Goal: Task Accomplishment & Management: Manage account settings

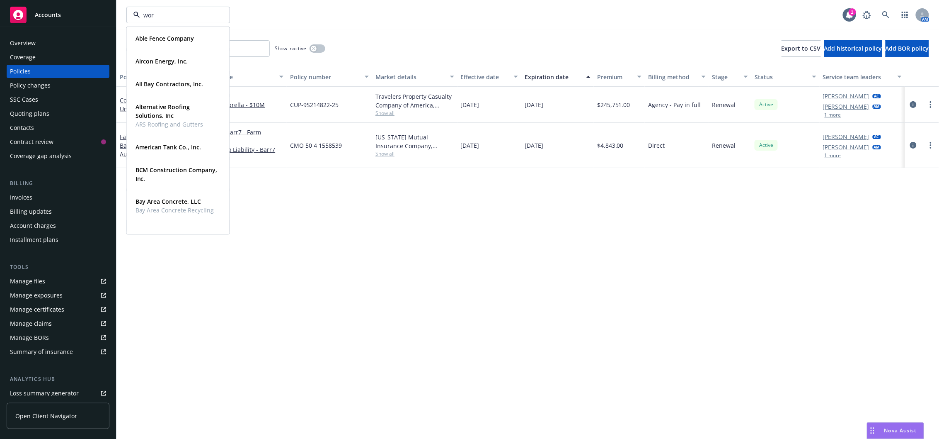
type input "worl"
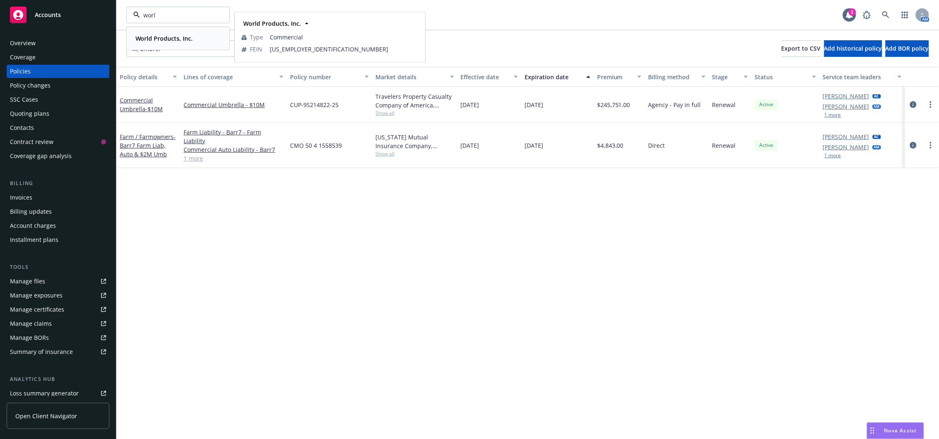
click at [175, 36] on div "World Products, Inc." at bounding box center [163, 38] width 63 height 12
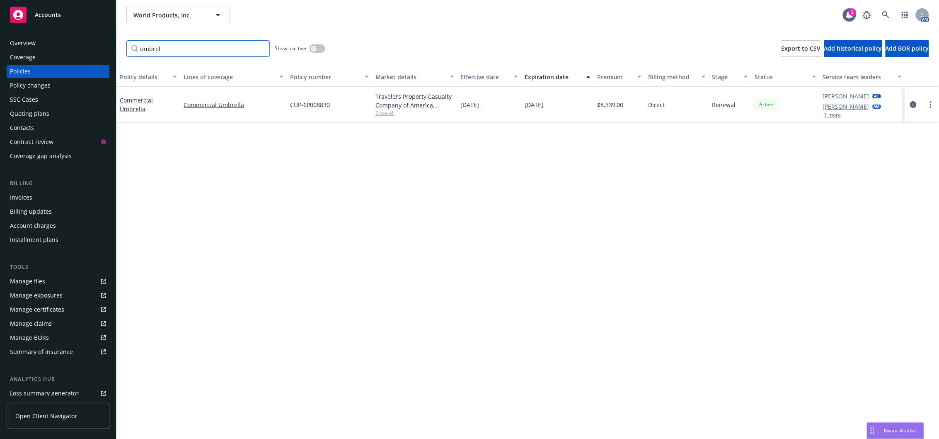
click at [187, 49] on input "umbrel" at bounding box center [197, 48] width 143 height 17
type input "655"
click at [37, 87] on div "Policy changes" at bounding box center [30, 85] width 41 height 13
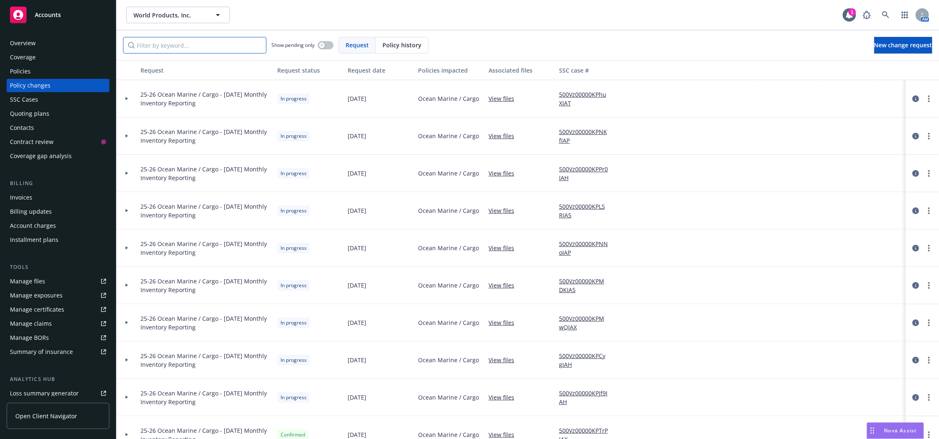
click at [218, 44] on input "Filter by keyword..." at bounding box center [194, 45] width 143 height 17
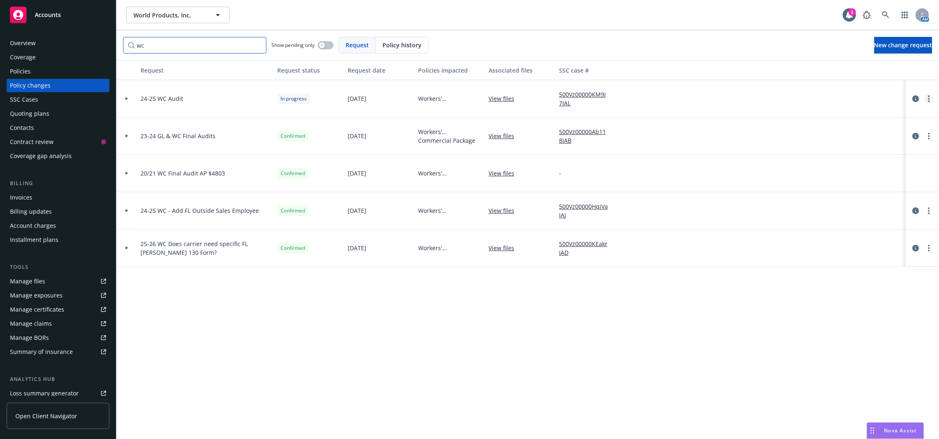
type input "wc"
click at [932, 99] on link "more" at bounding box center [930, 99] width 10 height 10
click at [863, 163] on link "Resume workflow" at bounding box center [863, 165] width 142 height 17
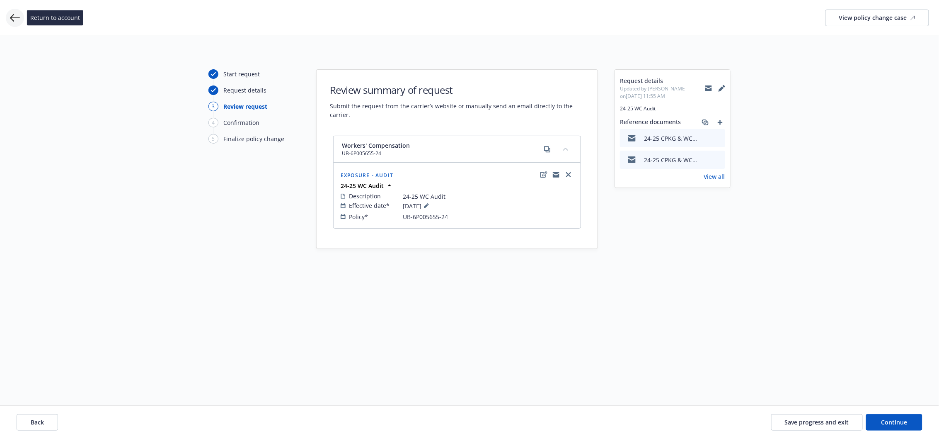
click at [15, 17] on icon at bounding box center [15, 18] width 10 height 10
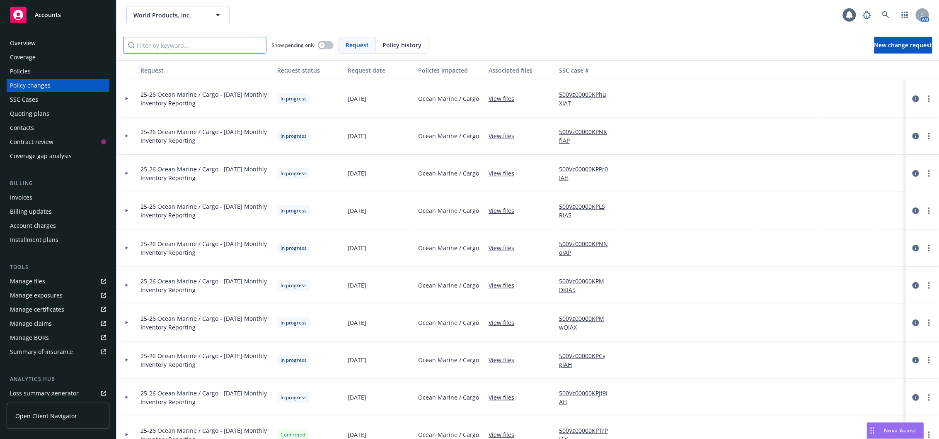
click at [187, 47] on input "Filter by keyword..." at bounding box center [194, 45] width 143 height 17
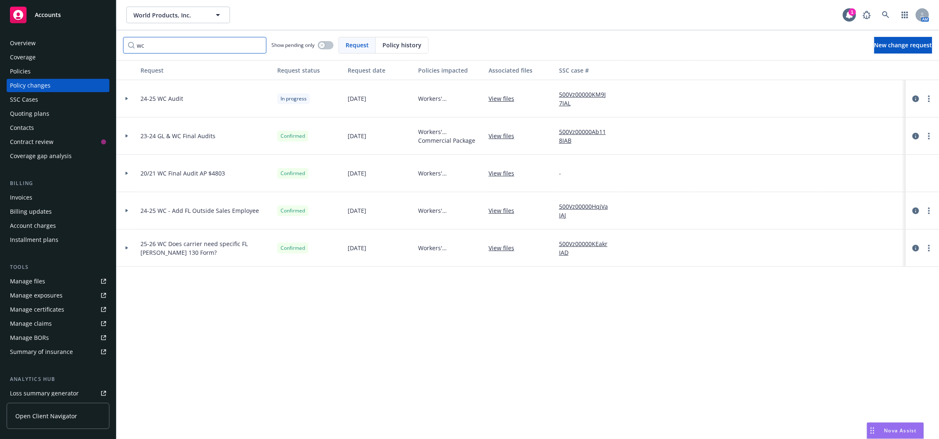
type input "wc"
click at [930, 98] on circle "more" at bounding box center [930, 99] width 2 height 2
click at [836, 168] on link "Resume workflow" at bounding box center [863, 165] width 142 height 17
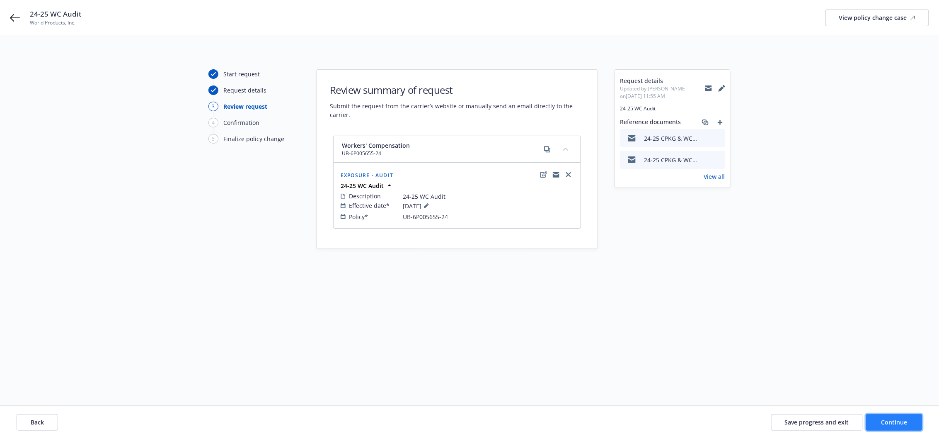
click at [904, 426] on button "Continue" at bounding box center [894, 422] width 56 height 17
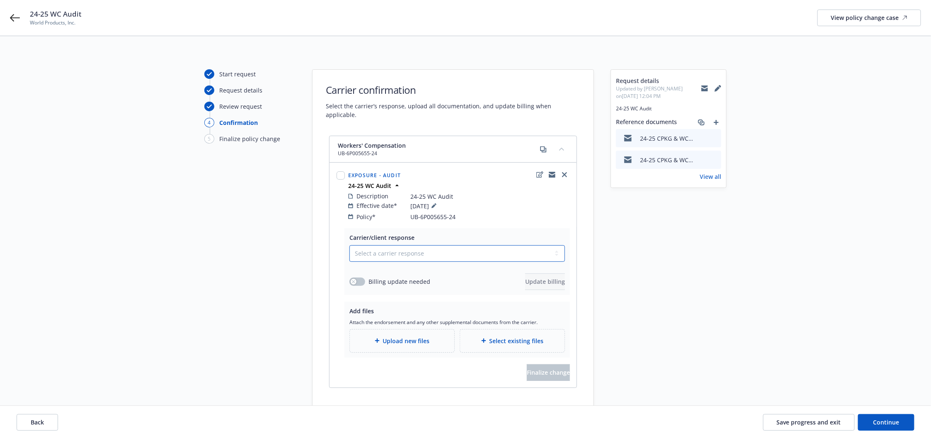
click at [413, 245] on select "Select a carrier response Accepted Accepted with revision No endorsement needed…" at bounding box center [457, 253] width 216 height 17
select select "ACCEPTED"
click at [349, 245] on select "Select a carrier response Accepted Accepted with revision No endorsement needed…" at bounding box center [457, 253] width 216 height 17
click at [359, 277] on button "button" at bounding box center [357, 281] width 16 height 8
click at [527, 277] on span "Update billing" at bounding box center [545, 281] width 40 height 8
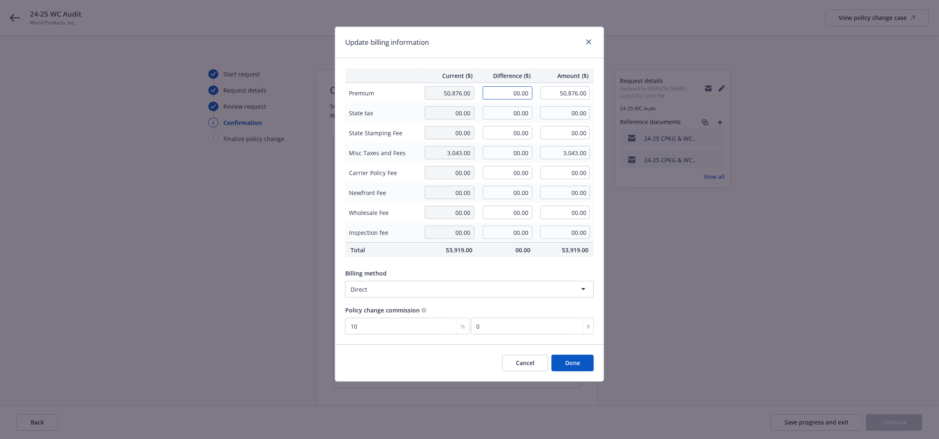
click at [512, 88] on input "00.00" at bounding box center [508, 92] width 50 height 13
click at [510, 155] on input "00.00" at bounding box center [508, 152] width 50 height 13
type input "236.00"
type input "3,279.00"
click at [510, 90] on input "00.00" at bounding box center [508, 92] width 50 height 13
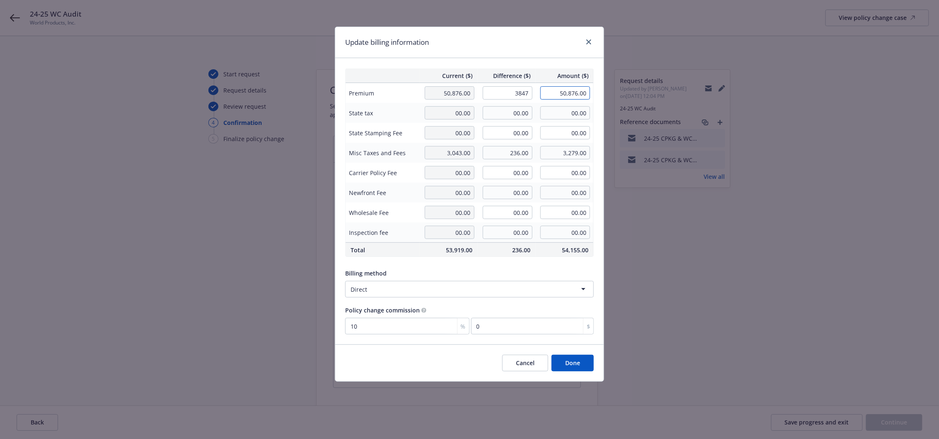
type input "3,847.00"
type input "54,723.00"
type input "384.7"
click at [582, 364] on button "Done" at bounding box center [573, 362] width 42 height 17
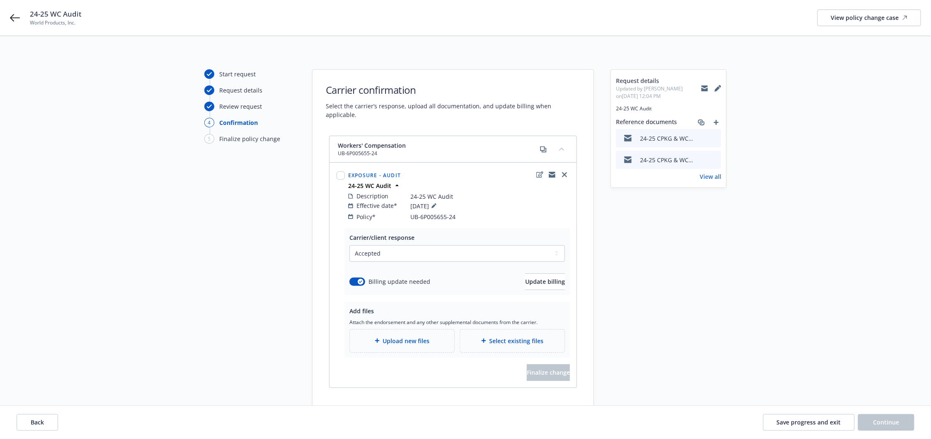
click at [434, 336] on div "Upload new files" at bounding box center [402, 341] width 91 height 10
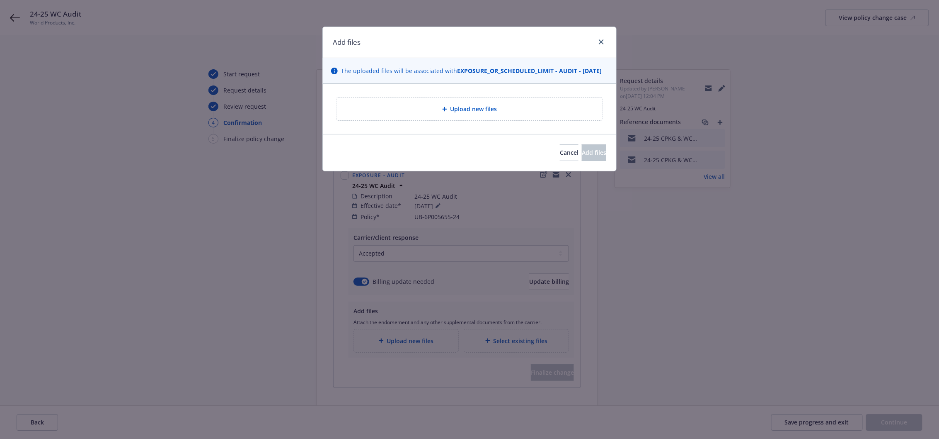
click at [444, 112] on icon at bounding box center [444, 109] width 5 height 5
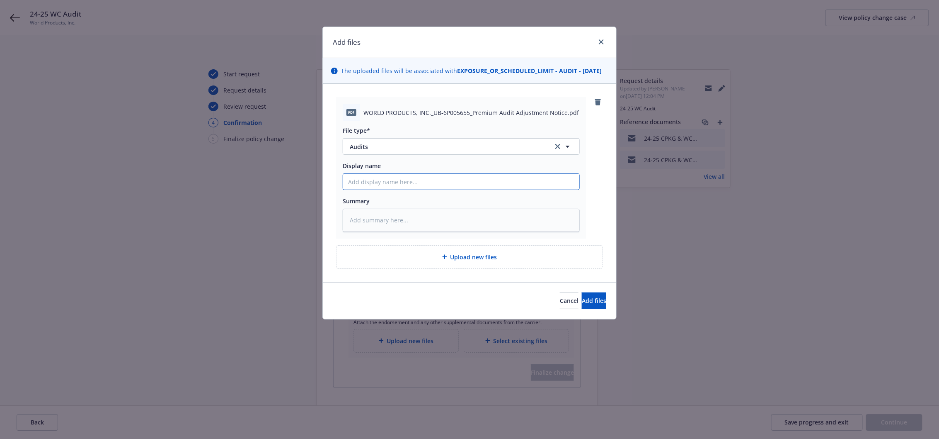
click at [376, 187] on input "Display name" at bounding box center [461, 182] width 236 height 16
type textarea "x"
type input "2"
type textarea "x"
type input "24"
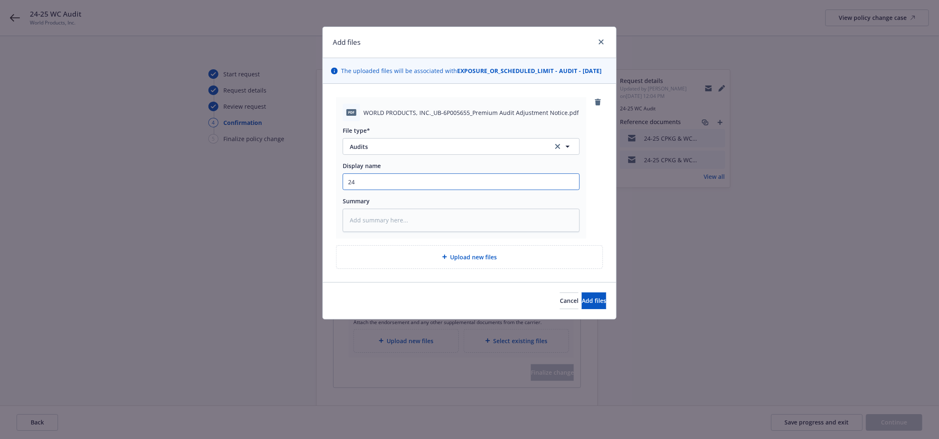
type textarea "x"
type input "24-"
type textarea "x"
type input "24-2"
type textarea "x"
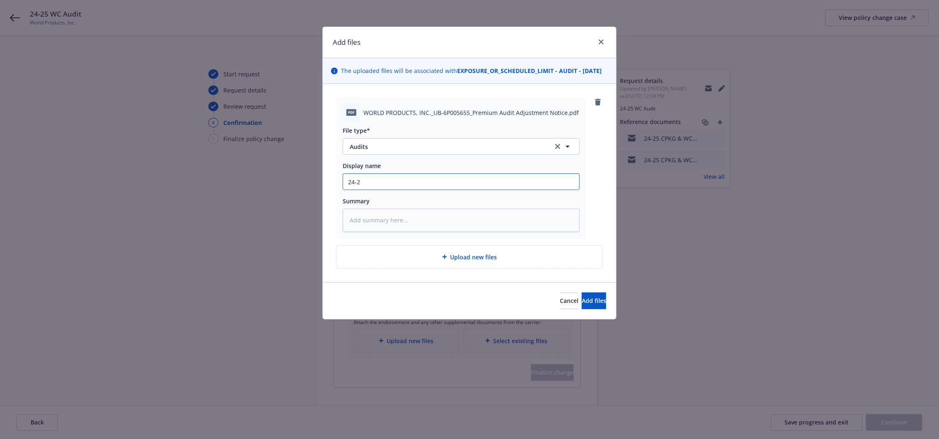
type input "24-25"
type textarea "x"
type input "24-25"
type textarea "x"
type input "24-25 W"
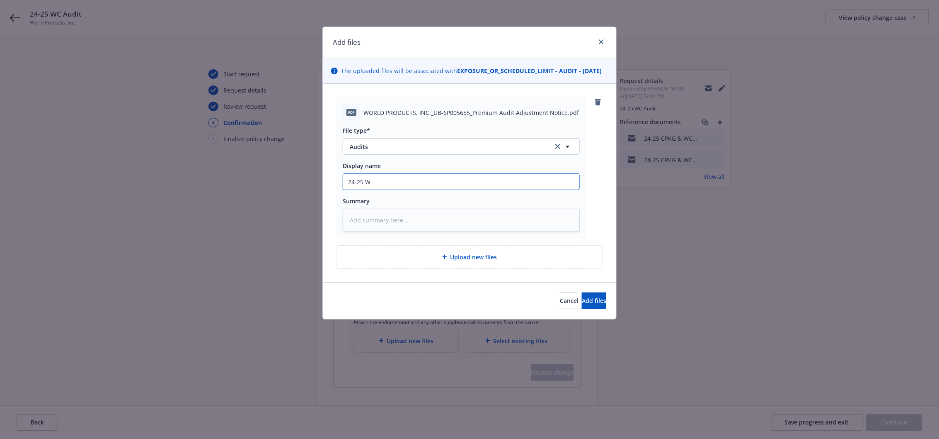
type textarea "x"
type input "24-25 WC"
type textarea "x"
type input "24-25 WC"
type textarea "x"
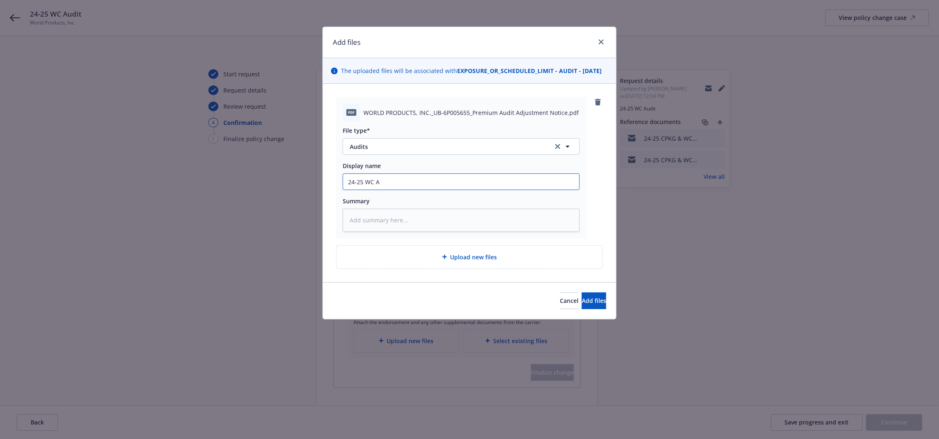
type input "24-25 WC Audit Statement"
click at [592, 309] on button "Add files" at bounding box center [594, 300] width 24 height 17
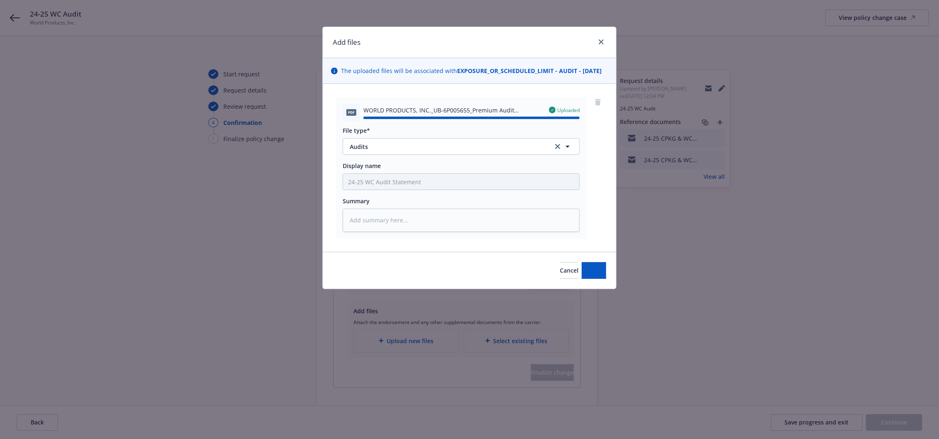
type textarea "x"
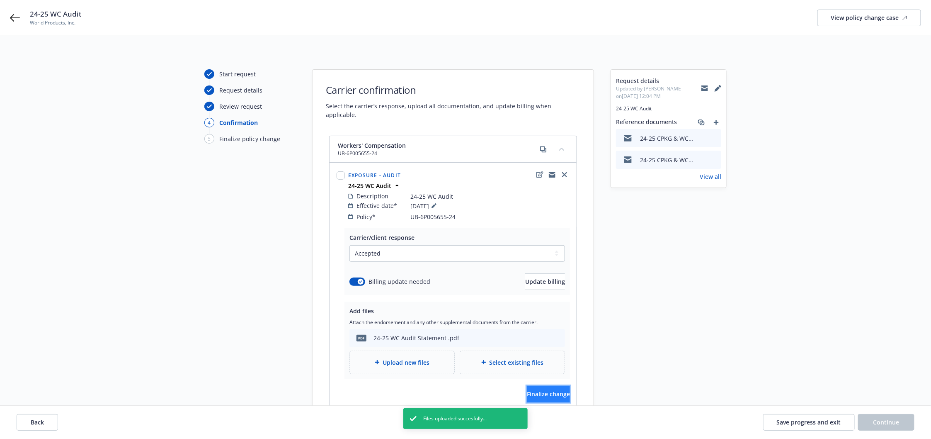
click at [553, 390] on span "Finalize change" at bounding box center [548, 394] width 43 height 8
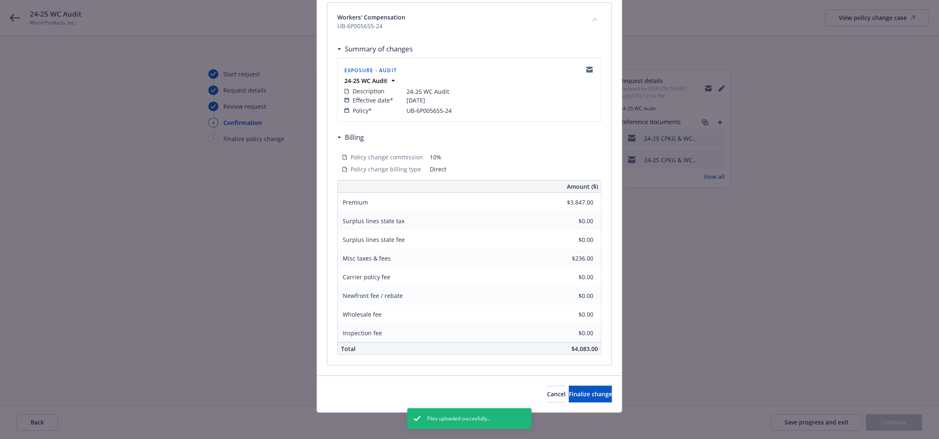
scroll to position [123, 0]
click at [577, 395] on span "Finalize change" at bounding box center [590, 393] width 43 height 8
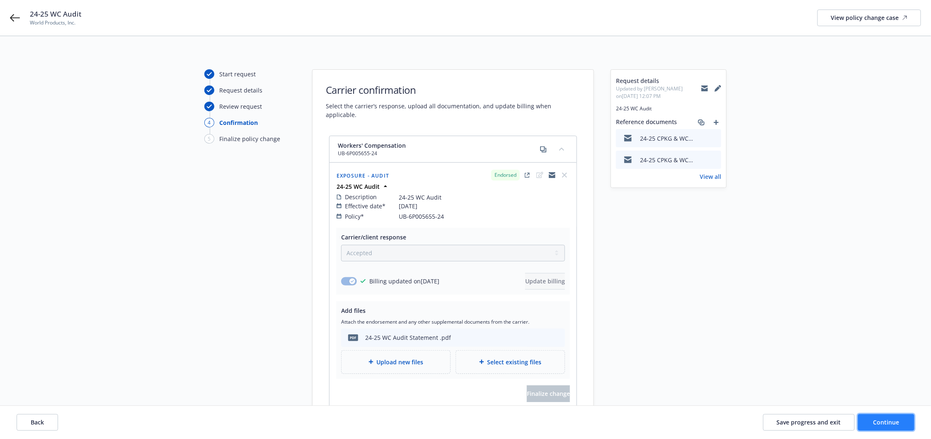
click at [901, 427] on button "Continue" at bounding box center [886, 422] width 56 height 17
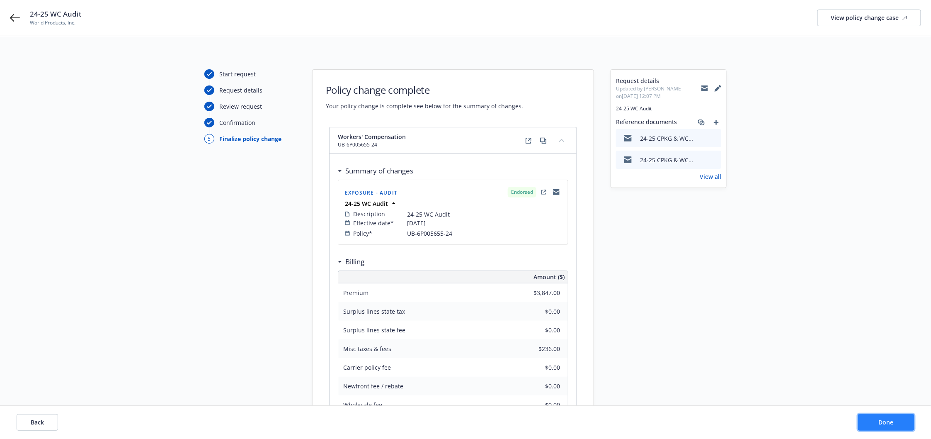
click at [900, 426] on button "Done" at bounding box center [886, 422] width 56 height 17
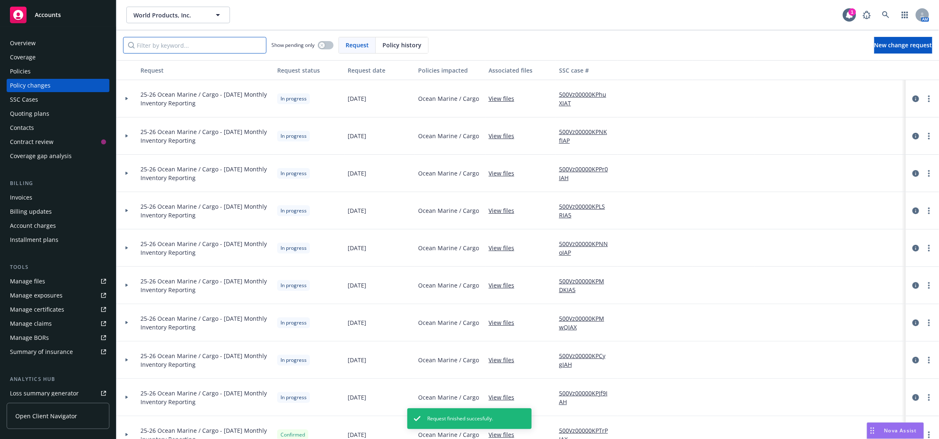
click at [199, 51] on input "Filter by keyword..." at bounding box center [194, 45] width 143 height 17
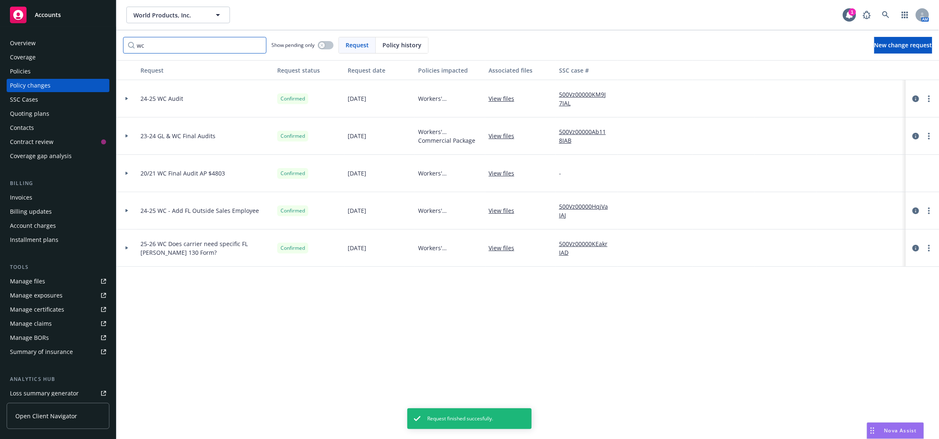
type input "wc"
click at [127, 98] on icon at bounding box center [127, 98] width 2 height 3
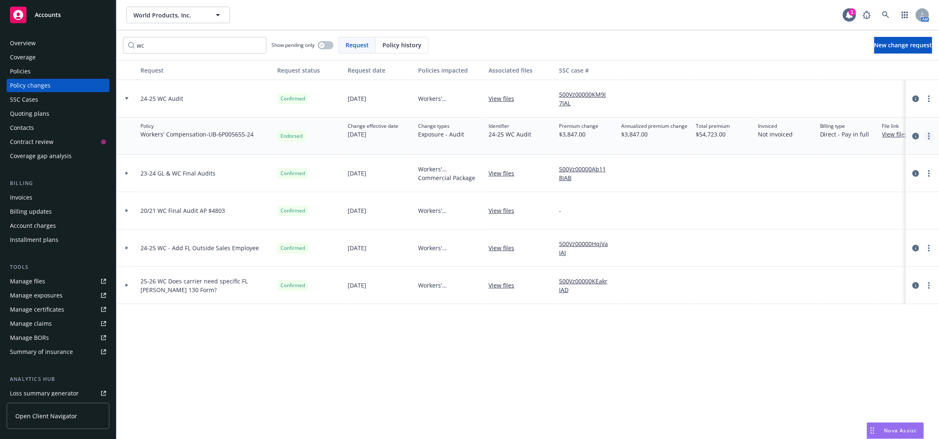
click at [929, 134] on icon "more" at bounding box center [930, 136] width 2 height 7
click at [820, 155] on link "Copy logging email" at bounding box center [863, 153] width 142 height 17
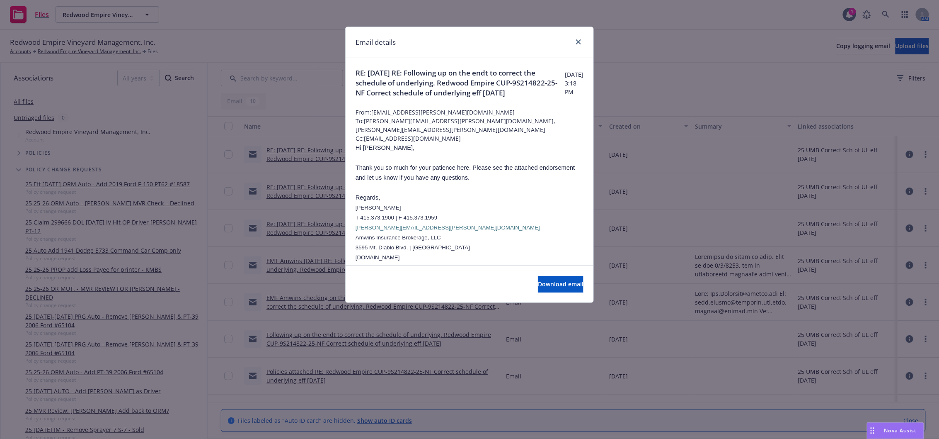
scroll to position [1640, 0]
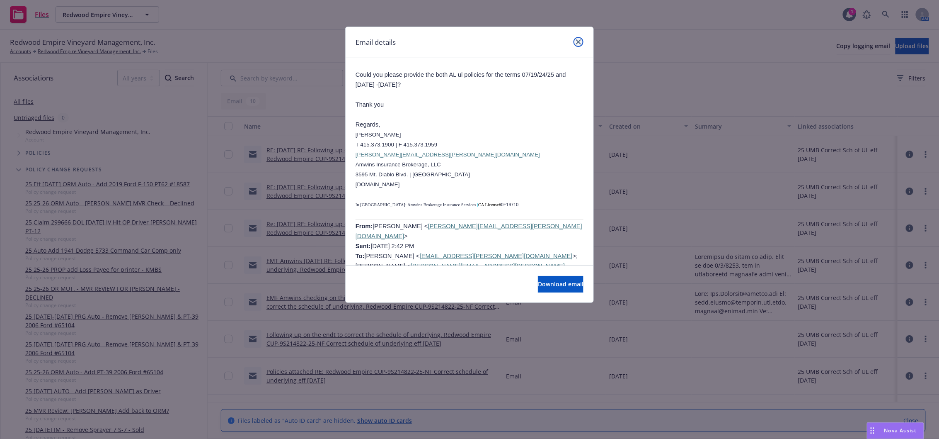
click at [576, 42] on icon "close" at bounding box center [578, 41] width 5 height 5
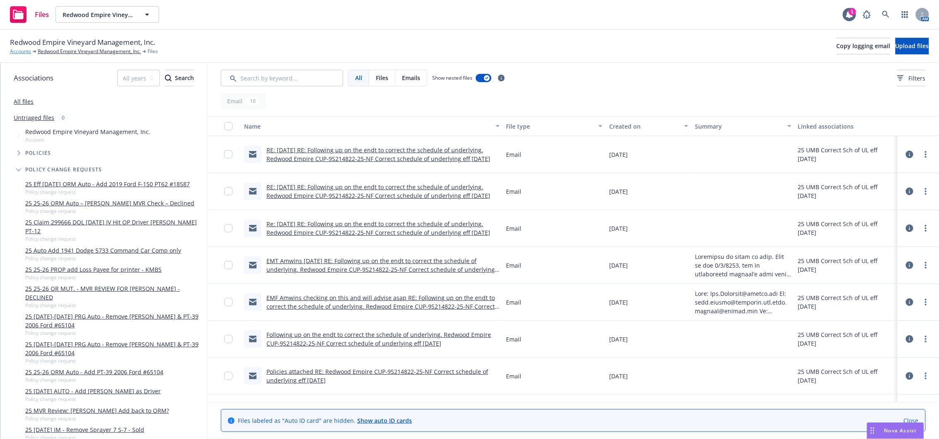
click at [19, 51] on link "Accounts" at bounding box center [20, 51] width 21 height 7
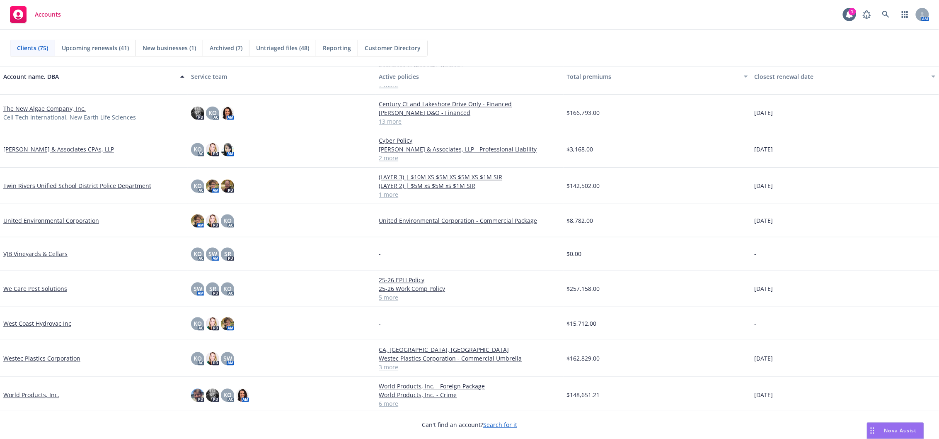
scroll to position [2187, 0]
drag, startPoint x: 19, startPoint y: 395, endPoint x: 26, endPoint y: 376, distance: 20.2
click at [19, 395] on link "World Products, Inc." at bounding box center [31, 394] width 56 height 9
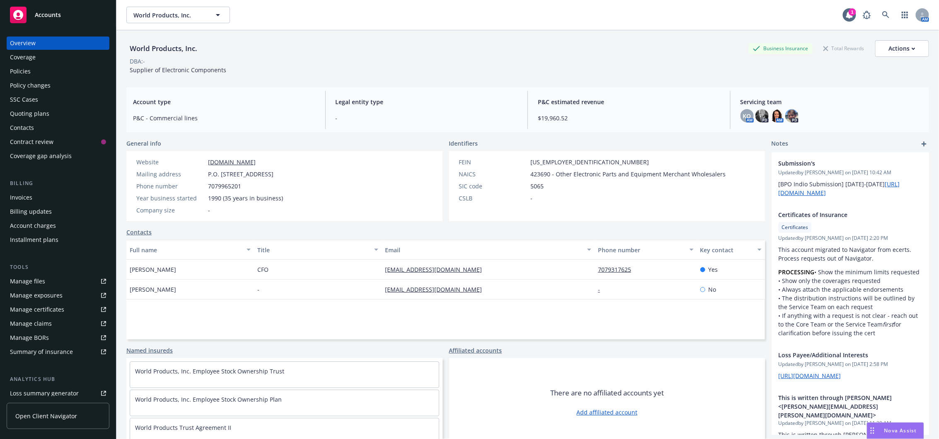
drag, startPoint x: 27, startPoint y: 71, endPoint x: 46, endPoint y: 69, distance: 20.0
click at [27, 70] on div "Policies" at bounding box center [20, 71] width 21 height 13
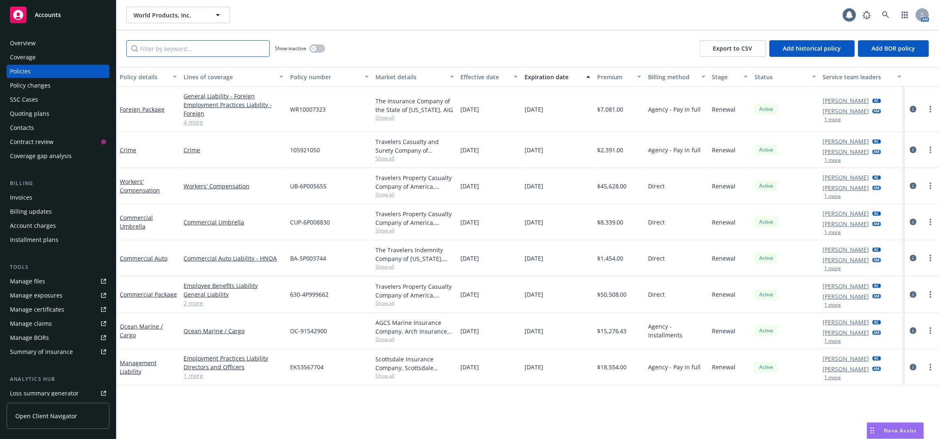
click at [255, 53] on input "Filter by keyword..." at bounding box center [197, 48] width 143 height 17
type input "o"
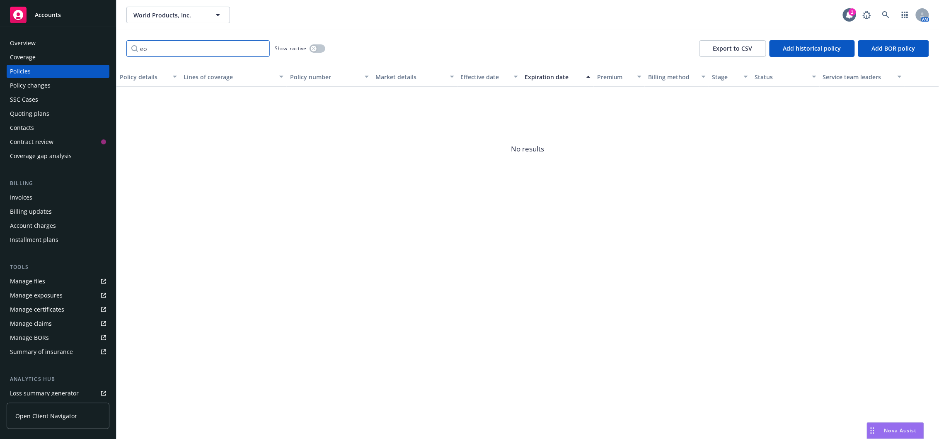
type input "e"
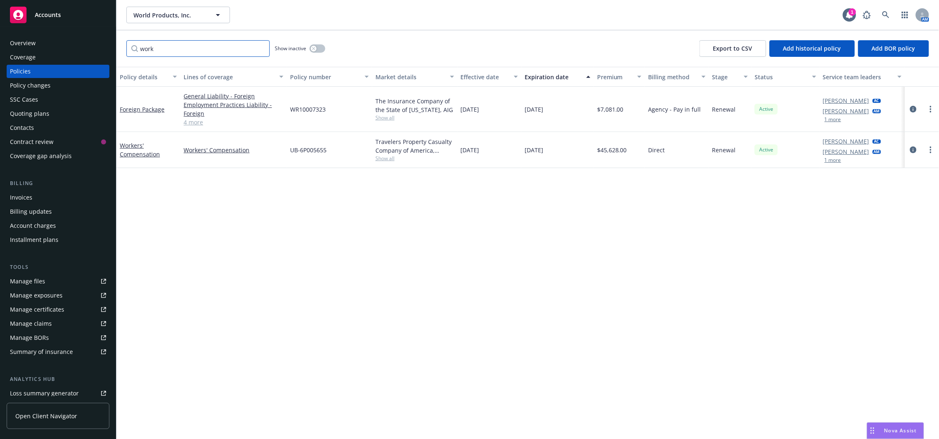
type input "work"
click at [319, 51] on button "button" at bounding box center [318, 48] width 16 height 8
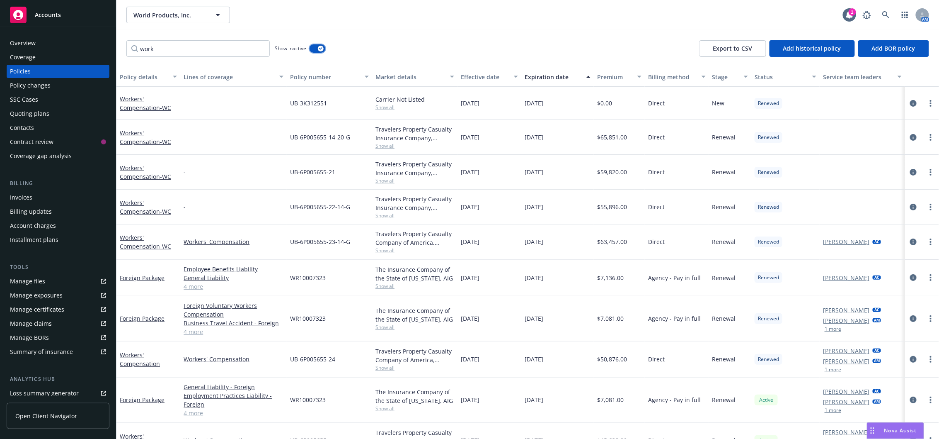
scroll to position [20, 0]
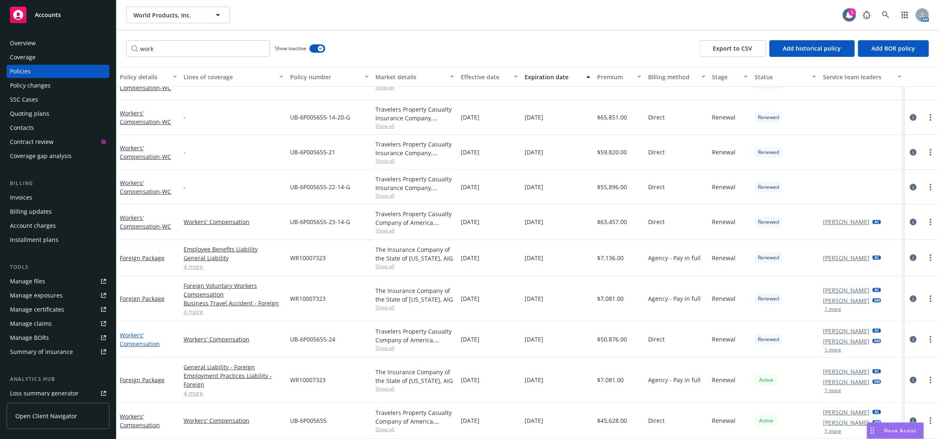
click at [138, 341] on link "Workers' Compensation" at bounding box center [140, 339] width 40 height 17
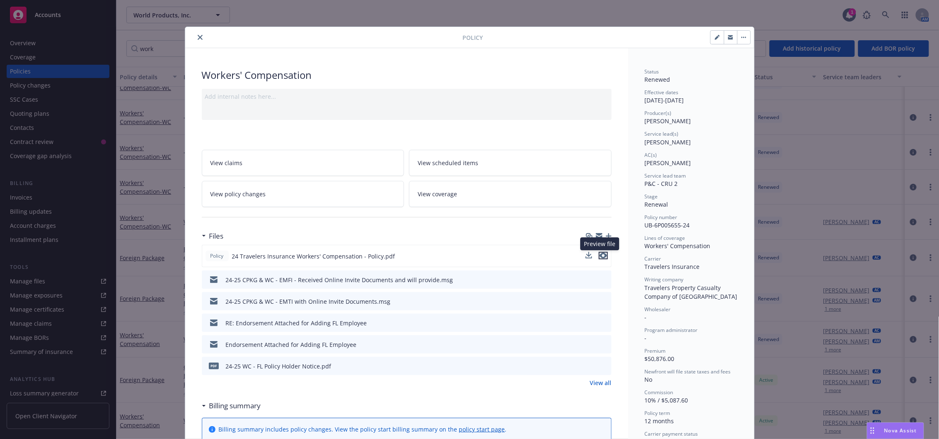
click at [602, 256] on icon "preview file" at bounding box center [603, 255] width 7 height 6
click at [599, 381] on link "View all" at bounding box center [601, 382] width 22 height 9
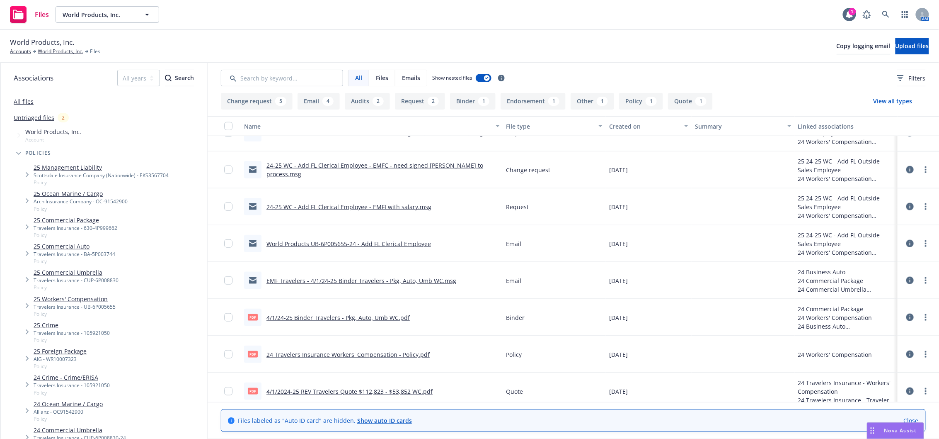
scroll to position [395, 0]
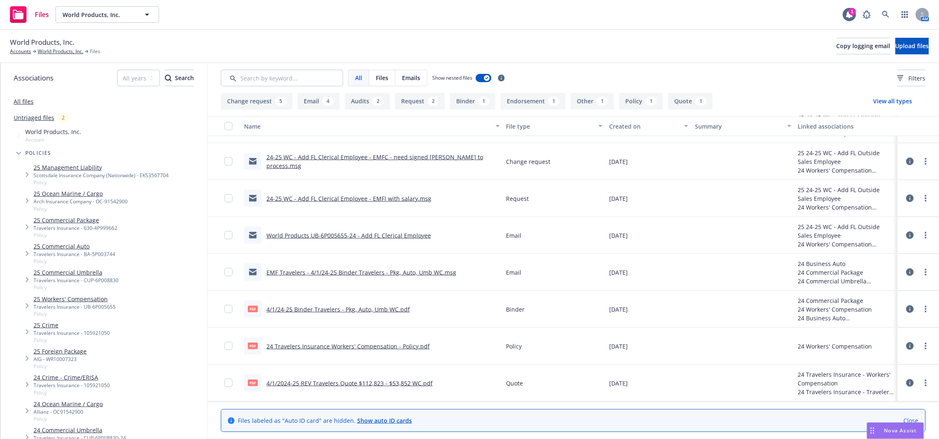
click at [352, 383] on link "4/1/2024-25 REV Travelers Quote $112,823 - $53,852 WC.pdf" at bounding box center [350, 383] width 166 height 8
click at [61, 52] on link "World Products, Inc." at bounding box center [61, 51] width 46 height 7
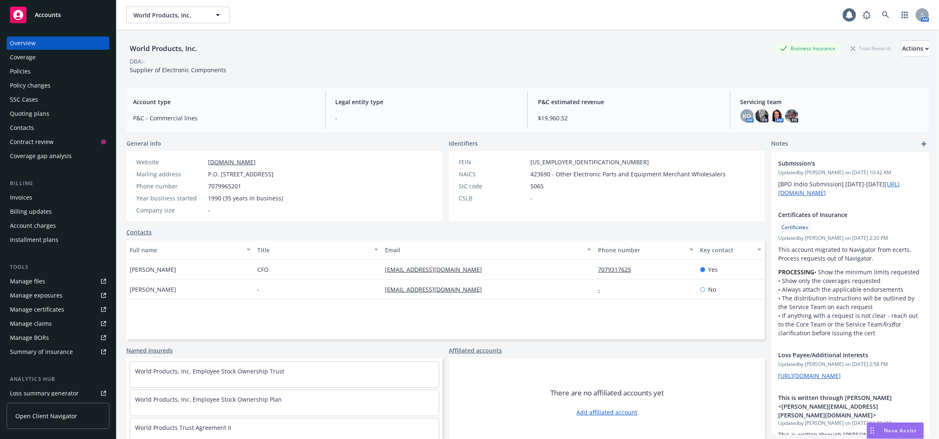
click at [55, 74] on div "Policies" at bounding box center [58, 71] width 96 height 13
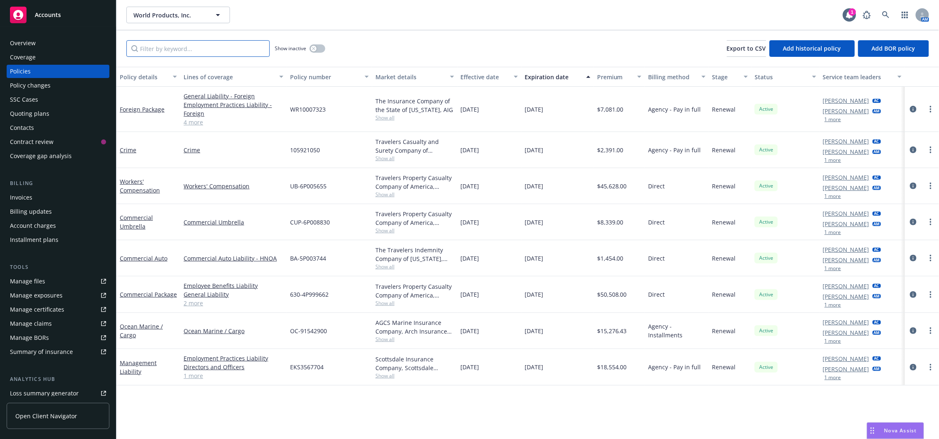
click at [241, 47] on input "Filter by keyword..." at bounding box center [197, 48] width 143 height 17
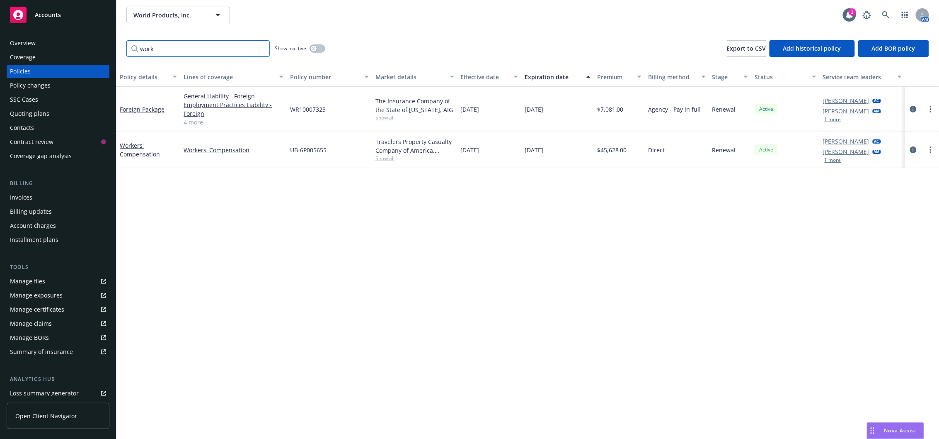
type input "work"
click at [315, 47] on icon "button" at bounding box center [313, 48] width 3 height 3
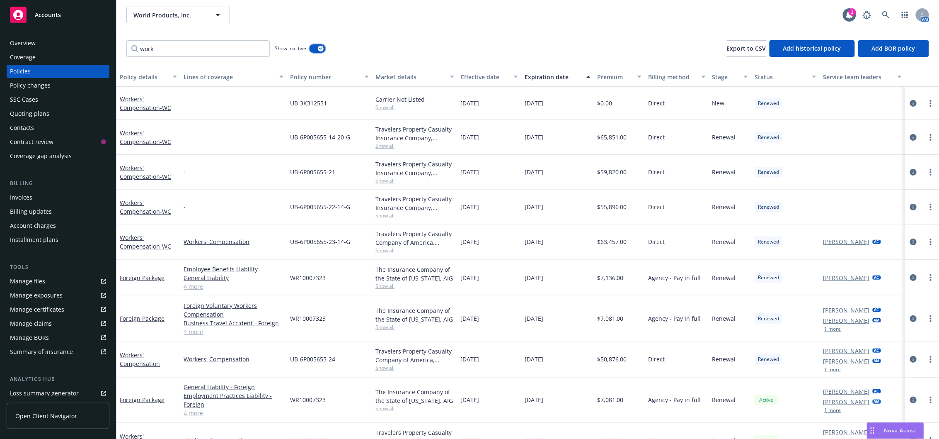
scroll to position [20, 0]
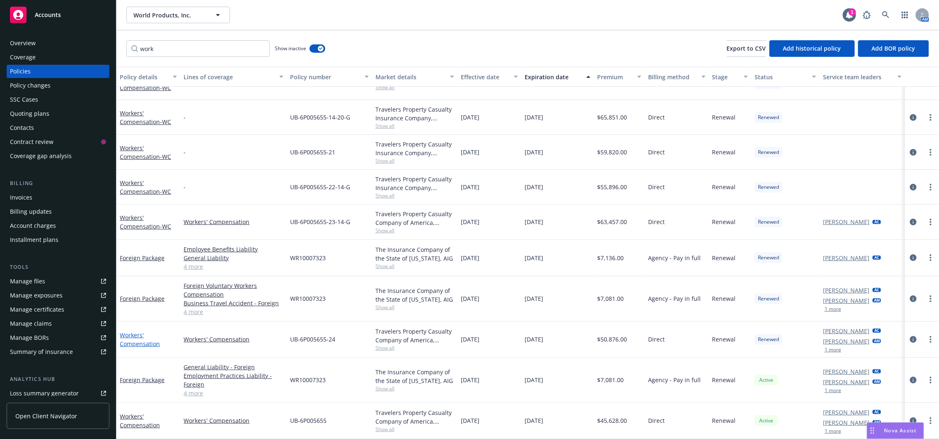
click at [138, 342] on link "Workers' Compensation" at bounding box center [140, 339] width 40 height 17
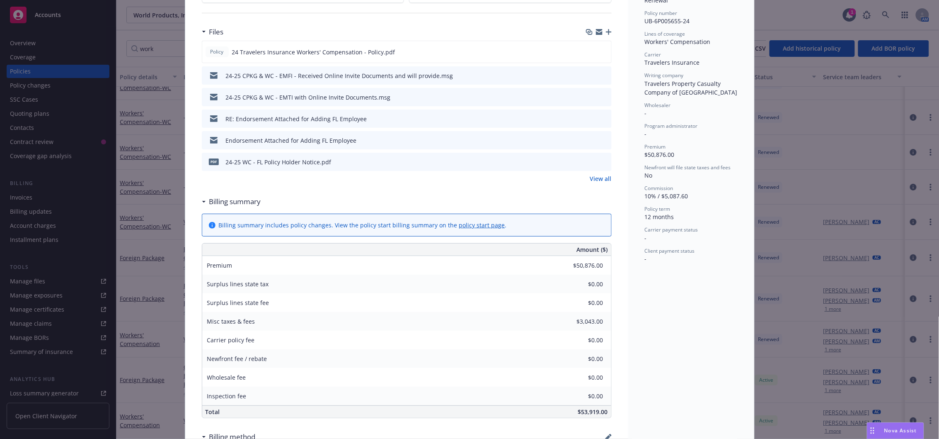
scroll to position [166, 0]
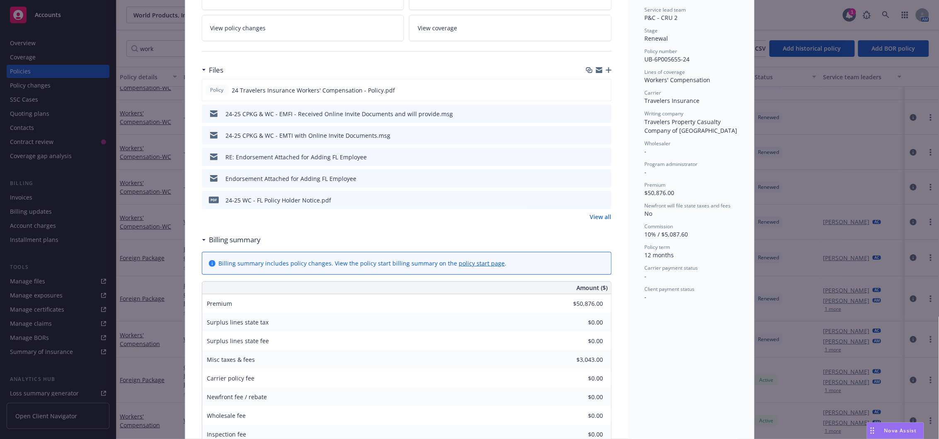
click at [599, 218] on link "View all" at bounding box center [601, 216] width 22 height 9
